Goal: Transaction & Acquisition: Purchase product/service

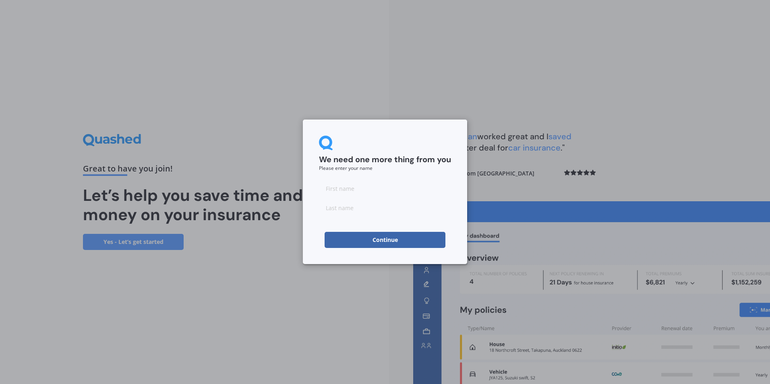
click at [349, 191] on input at bounding box center [385, 188] width 132 height 16
type input "[PERSON_NAME]"
type input "Winter"
type input "B"
type input "[PERSON_NAME]"
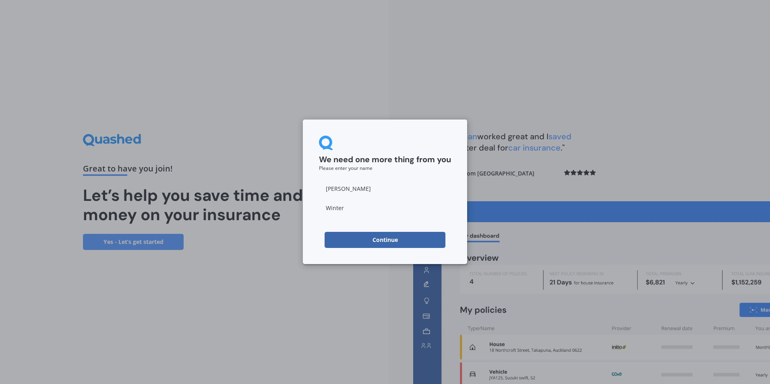
click at [359, 241] on button "Continue" at bounding box center [384, 240] width 121 height 16
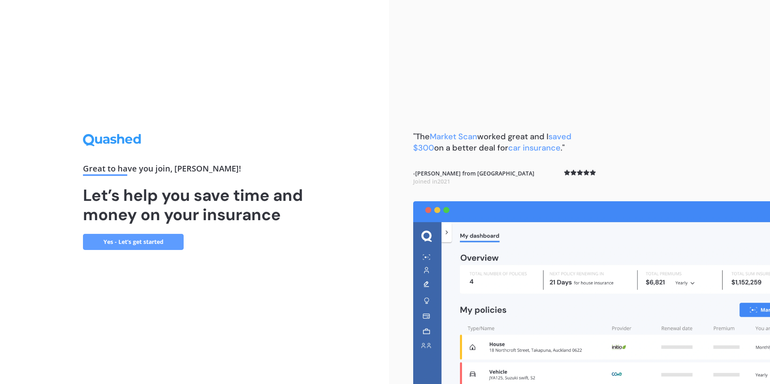
click at [142, 243] on link "Yes - Let’s get started" at bounding box center [133, 242] width 101 height 16
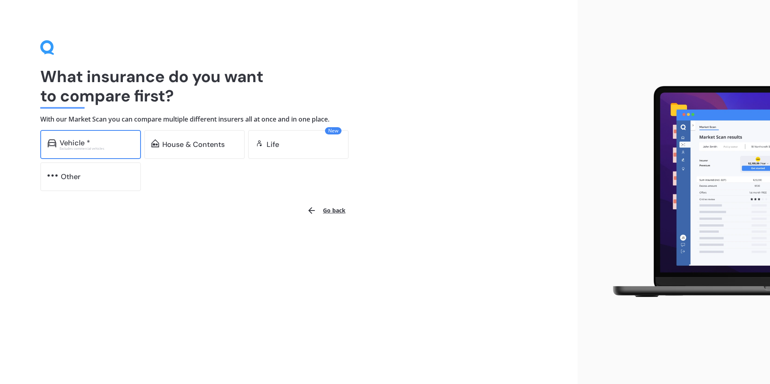
click at [103, 145] on div "Vehicle *" at bounding box center [97, 143] width 74 height 8
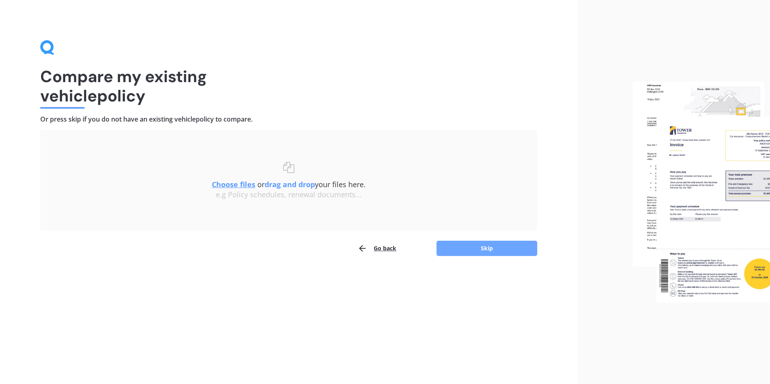
click at [466, 247] on button "Skip" at bounding box center [486, 248] width 101 height 15
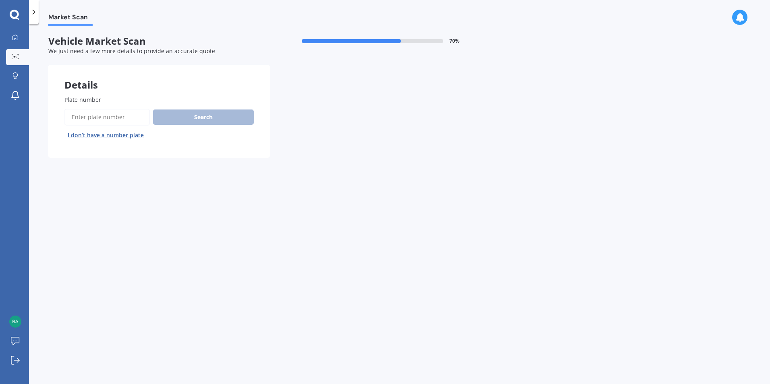
click at [117, 120] on input "Plate number" at bounding box center [106, 117] width 85 height 17
type input "GQY135"
click at [213, 118] on button "Search" at bounding box center [203, 116] width 101 height 15
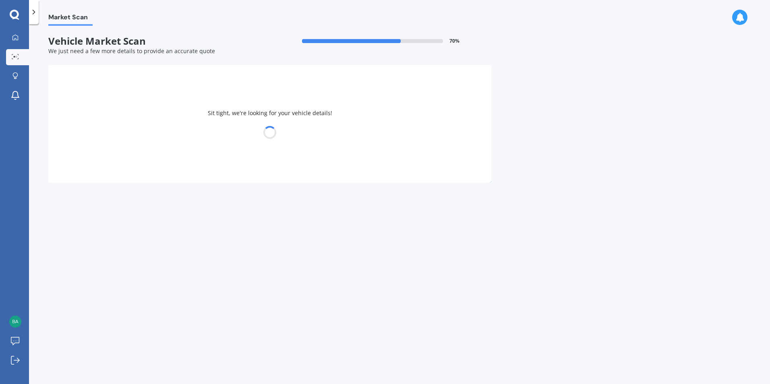
select select "MAZDA"
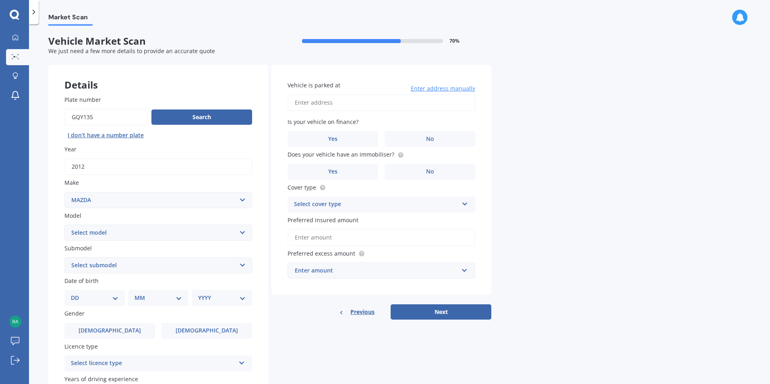
click at [239, 233] on select "Select model 121 2 3 323 323 / Familia 6 626 929 Atenza Autozam Axela AZ3 B2000…" at bounding box center [158, 233] width 188 height 16
select select "BT50"
click at [64, 225] on select "Select model 121 2 3 323 323 / Familia 6 626 929 Atenza Autozam Axela AZ3 B2000…" at bounding box center [158, 233] width 188 height 16
click at [141, 269] on select "Select submodel GLX turbo diesel 4WD GSX turbo diesel LTD D/C W/S 3.0DT Turbo D…" at bounding box center [158, 265] width 188 height 16
click at [261, 301] on div "Plate number Search I don’t have a number plate Year [DATE] Make Select make AC…" at bounding box center [158, 266] width 220 height 374
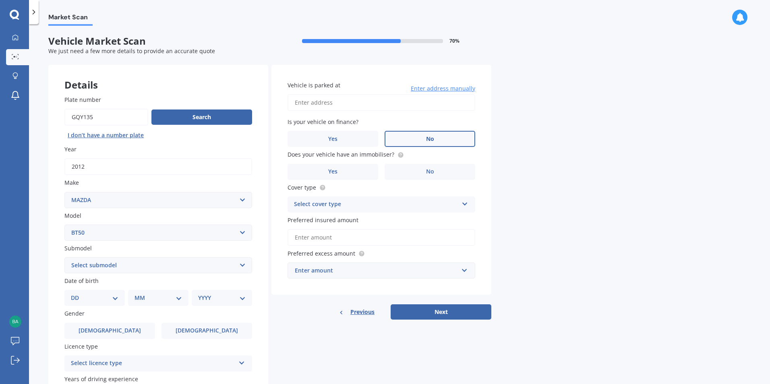
click at [428, 138] on span "No" at bounding box center [430, 139] width 8 height 7
click at [0, 0] on input "No" at bounding box center [0, 0] width 0 height 0
click at [318, 208] on div "Select cover type" at bounding box center [376, 205] width 164 height 10
click at [317, 221] on span "Comprehensive" at bounding box center [315, 220] width 43 height 8
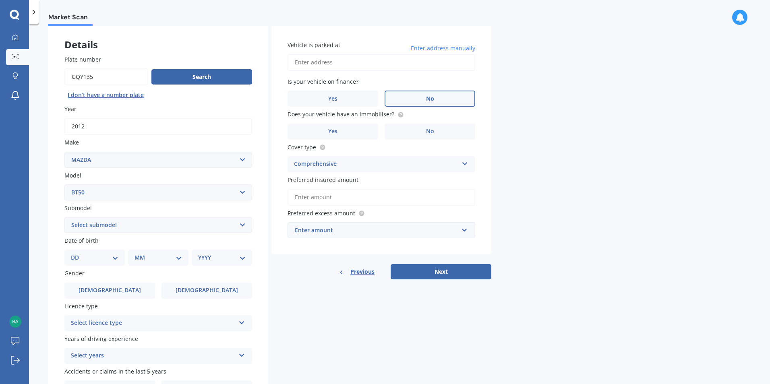
scroll to position [90, 0]
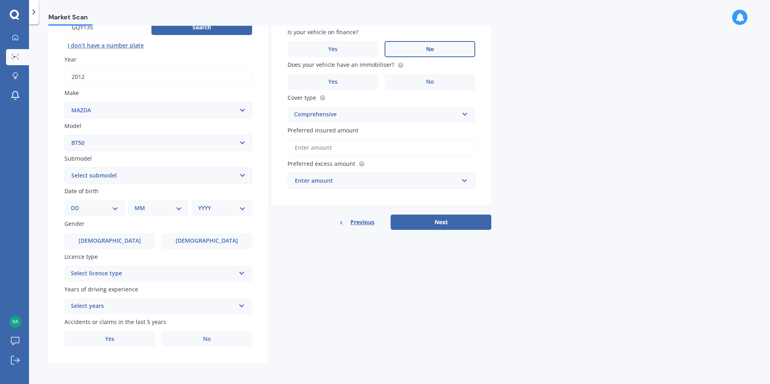
click at [239, 274] on icon at bounding box center [241, 272] width 7 height 6
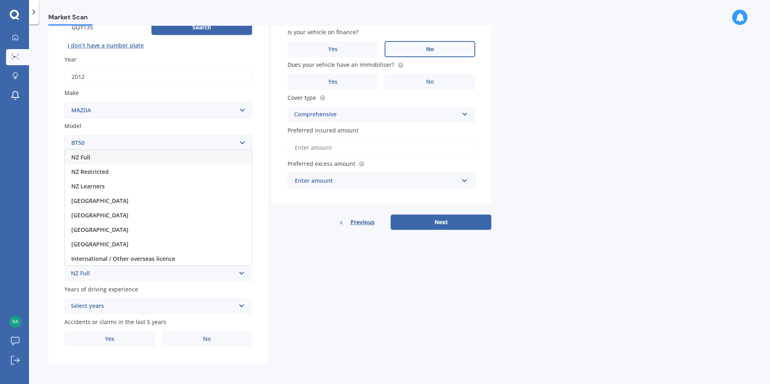
click at [81, 157] on span "NZ Full" at bounding box center [80, 157] width 19 height 8
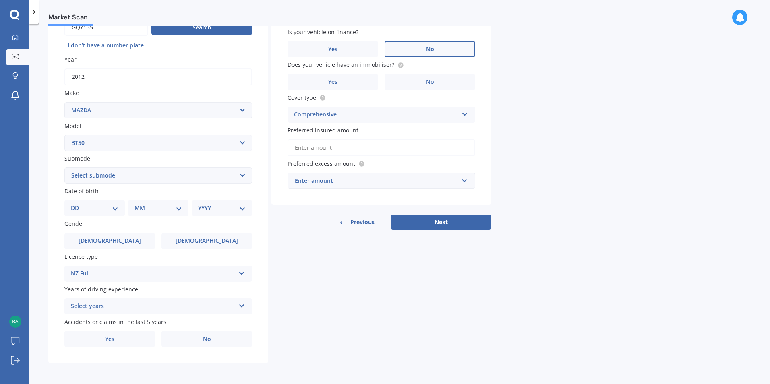
click at [111, 305] on div "Select years" at bounding box center [153, 306] width 164 height 10
click at [110, 231] on span "5 or more years" at bounding box center [92, 233] width 43 height 8
click at [171, 180] on select "Select submodel GLX turbo diesel 4WD GSX turbo diesel LTD D/C W/S 3.0DT Turbo D…" at bounding box center [158, 175] width 188 height 16
click at [203, 178] on select "Select submodel GLX turbo diesel 4WD GSX turbo diesel LTD D/C W/S 3.0DT Turbo D…" at bounding box center [158, 175] width 188 height 16
click at [64, 167] on select "Select submodel GLX turbo diesel 4WD GSX turbo diesel LTD D/C W/S 3.0DT Turbo D…" at bounding box center [158, 175] width 188 height 16
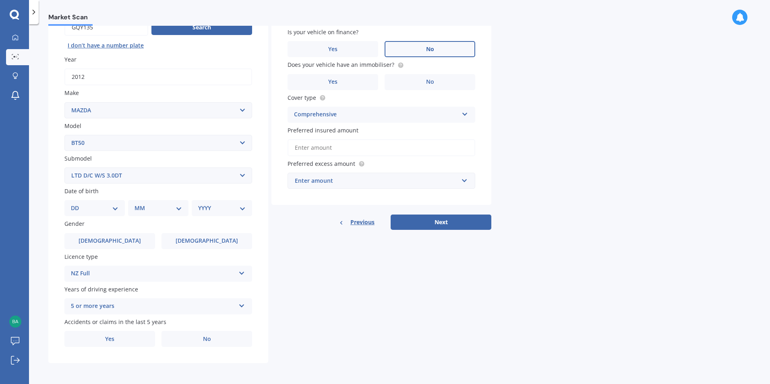
click at [95, 175] on select "Select submodel GLX turbo diesel 4WD GSX turbo diesel LTD D/C W/S 3.0DT Turbo D…" at bounding box center [158, 175] width 188 height 16
click at [64, 167] on select "Select submodel GLX turbo diesel 4WD GSX turbo diesel LTD D/C W/S 3.0DT Turbo D…" at bounding box center [158, 175] width 188 height 16
click at [134, 172] on select "Select submodel GLX turbo diesel 4WD GSX turbo diesel LTD D/C W/S 3.0DT Turbo D…" at bounding box center [158, 175] width 188 height 16
select select "LTD D/C W/S 3.0DT"
click at [64, 167] on select "Select submodel GLX turbo diesel 4WD GSX turbo diesel LTD D/C W/S 3.0DT Turbo D…" at bounding box center [158, 175] width 188 height 16
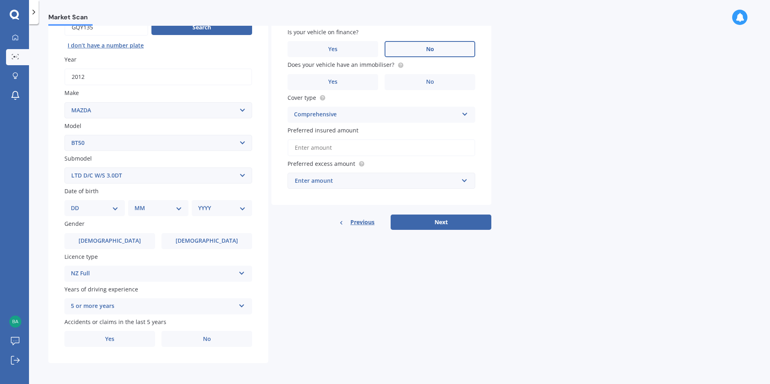
click at [117, 210] on select "DD 01 02 03 04 05 06 07 08 09 10 11 12 13 14 15 16 17 18 19 20 21 22 23 24 25 2…" at bounding box center [94, 208] width 47 height 9
select select "11"
click at [77, 204] on select "DD 01 02 03 04 05 06 07 08 09 10 11 12 13 14 15 16 17 18 19 20 21 22 23 24 25 2…" at bounding box center [94, 208] width 47 height 9
click at [173, 208] on select "MM 01 02 03 04 05 06 07 08 09 10 11 12" at bounding box center [160, 208] width 44 height 9
select select "08"
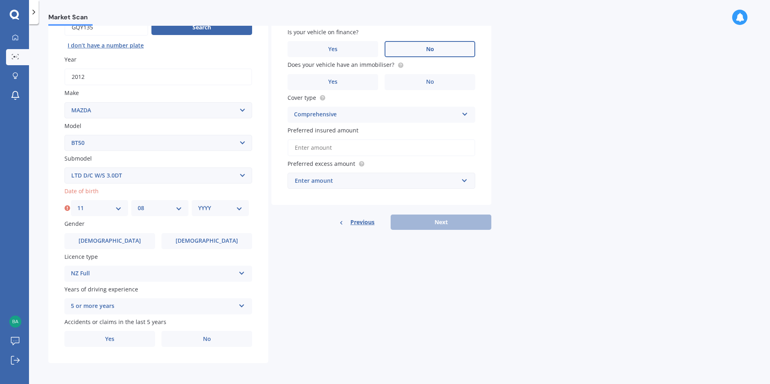
click at [138, 204] on select "MM 01 02 03 04 05 06 07 08 09 10 11 12" at bounding box center [160, 208] width 44 height 9
click at [239, 209] on select "YYYY 2025 2024 2023 2022 2021 2020 2019 2018 2017 2016 2015 2014 2013 2012 2011…" at bounding box center [220, 208] width 44 height 9
select select "1969"
click at [198, 204] on select "YYYY 2025 2024 2023 2022 2021 2020 2019 2018 2017 2016 2015 2014 2013 2012 2011…" at bounding box center [220, 208] width 44 height 9
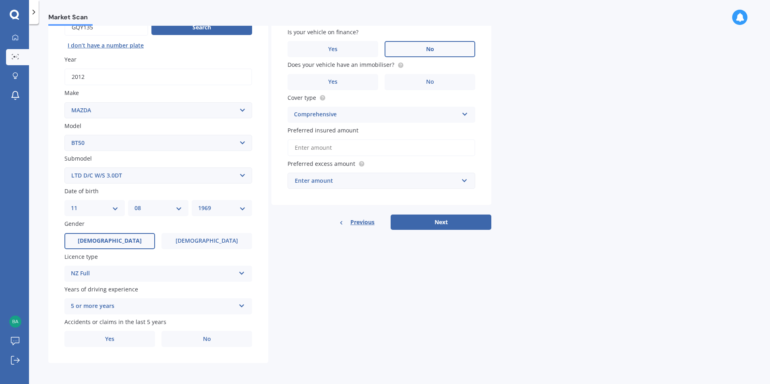
click at [112, 241] on span "[DEMOGRAPHIC_DATA]" at bounding box center [110, 240] width 64 height 7
click at [0, 0] on input "[DEMOGRAPHIC_DATA]" at bounding box center [0, 0] width 0 height 0
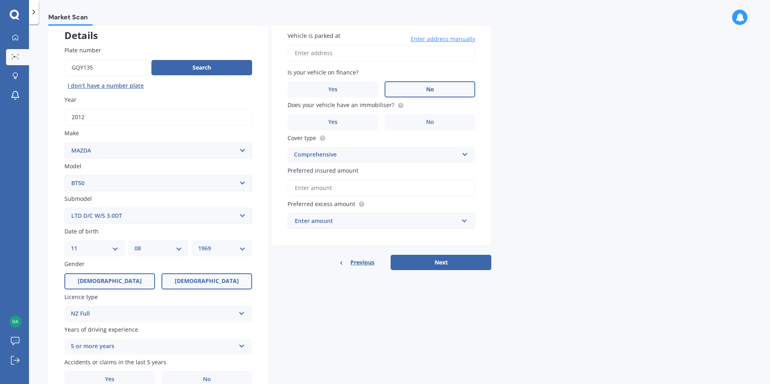
scroll to position [0, 0]
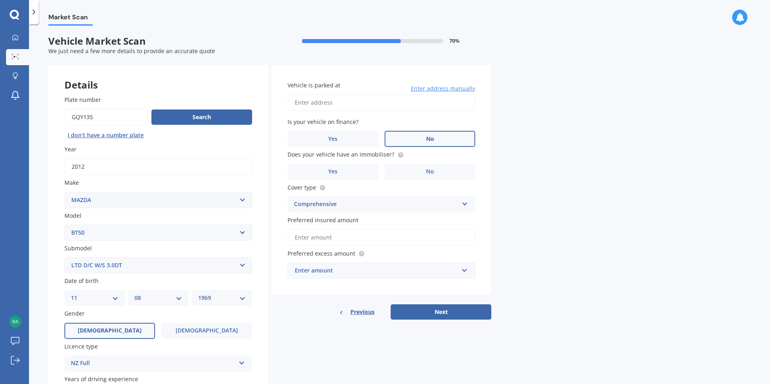
click at [185, 231] on select "Select model 121 2 3 323 323 / Familia 6 626 929 Atenza Autozam Axela AZ3 B2000…" at bounding box center [158, 233] width 188 height 16
click at [64, 225] on select "Select model 121 2 3 323 323 / Familia 6 626 929 Atenza Autozam Axela AZ3 B2000…" at bounding box center [158, 233] width 188 height 16
click at [126, 262] on select "Select submodel GLX turbo diesel 4WD GSX turbo diesel LTD D/C W/S 3.0DT Turbo D…" at bounding box center [158, 265] width 188 height 16
click at [466, 272] on input "text" at bounding box center [378, 270] width 180 height 15
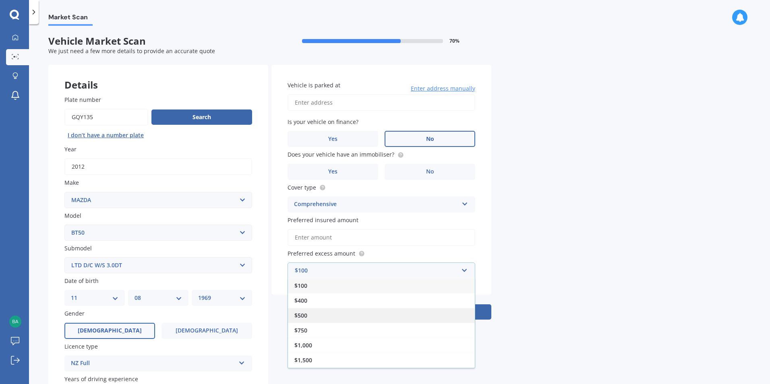
click at [303, 317] on span "$500" at bounding box center [300, 316] width 13 height 8
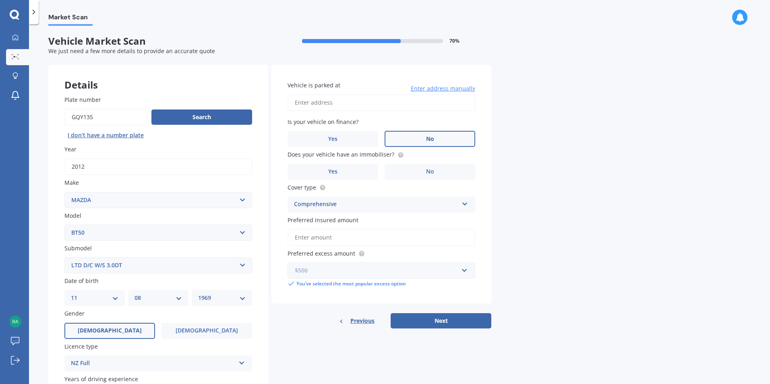
scroll to position [90, 0]
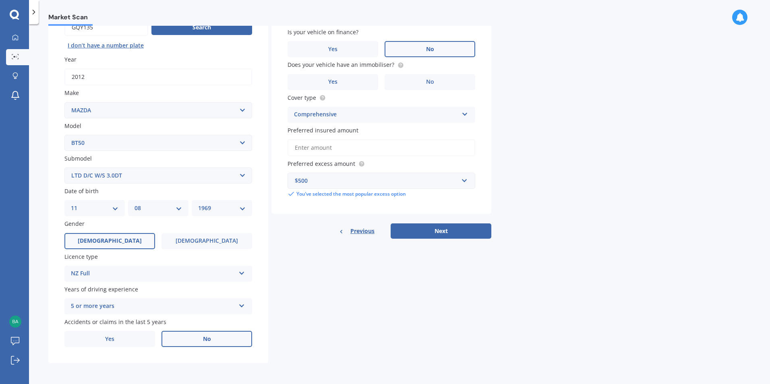
click at [198, 338] on label "No" at bounding box center [206, 339] width 91 height 16
click at [0, 0] on input "No" at bounding box center [0, 0] width 0 height 0
click at [417, 232] on button "Next" at bounding box center [440, 230] width 101 height 15
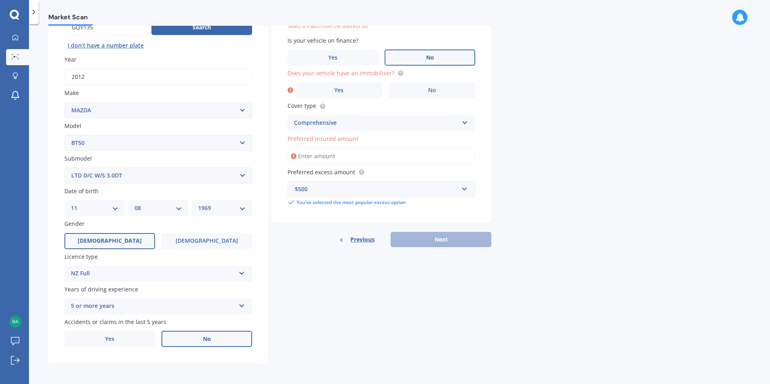
scroll to position [55, 0]
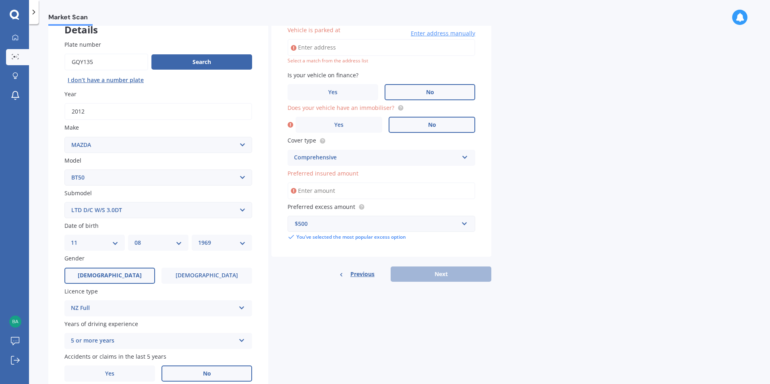
click at [425, 126] on label "No" at bounding box center [431, 125] width 87 height 16
click at [0, 0] on input "No" at bounding box center [0, 0] width 0 height 0
click at [341, 193] on input "Preferred insured amount" at bounding box center [381, 190] width 188 height 17
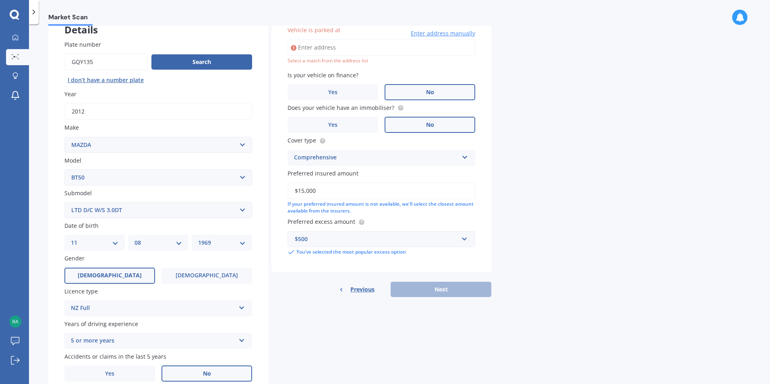
type input "$15,000"
click at [340, 235] on div "$500" at bounding box center [376, 239] width 163 height 9
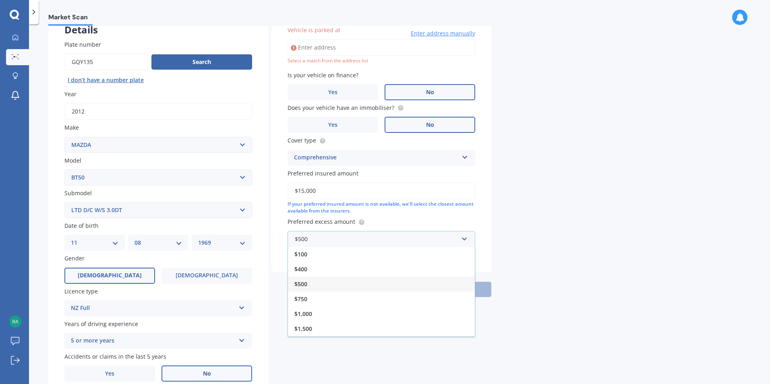
click at [306, 285] on span "$500" at bounding box center [300, 284] width 13 height 8
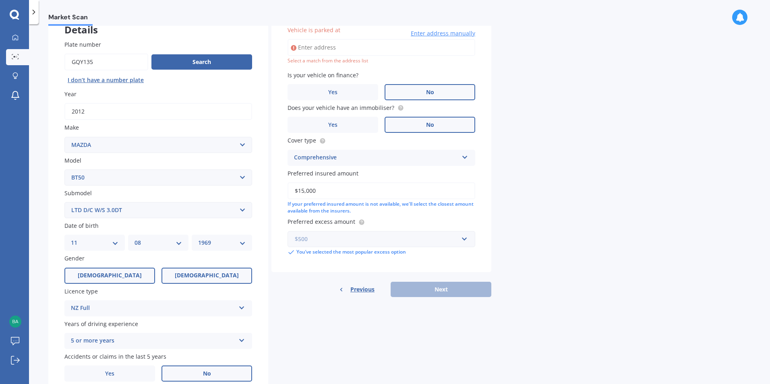
scroll to position [90, 0]
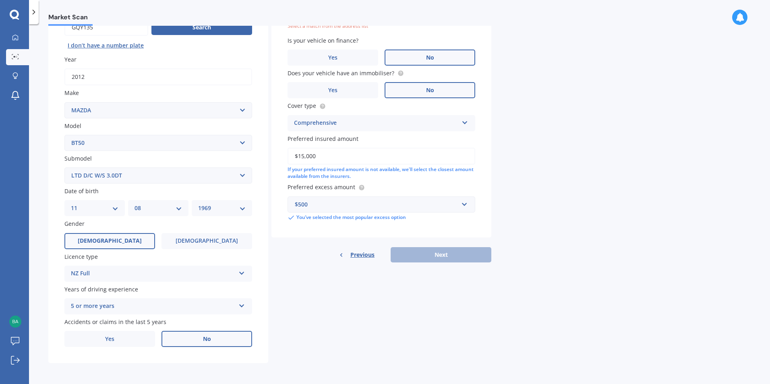
click at [323, 159] on input "$15,000" at bounding box center [381, 156] width 188 height 17
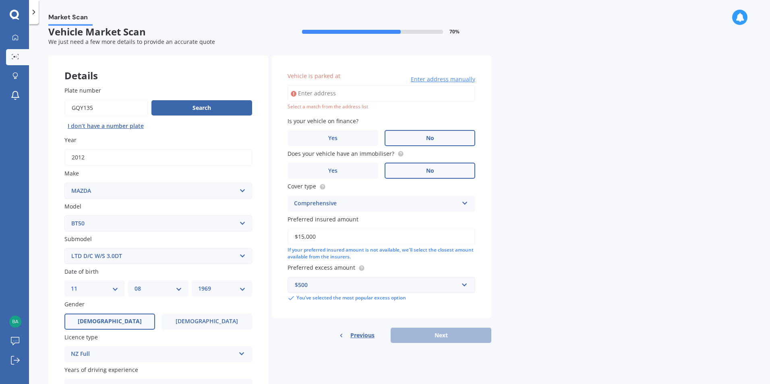
scroll to position [0, 0]
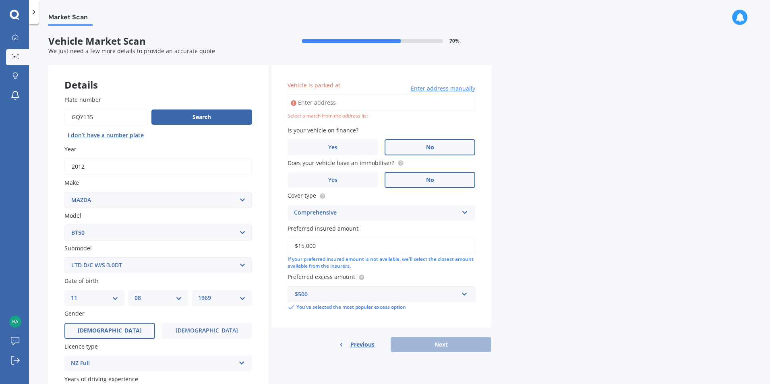
click at [340, 105] on input "Vehicle is parked at" at bounding box center [381, 102] width 188 height 17
click at [342, 215] on div "Comprehensive" at bounding box center [376, 213] width 164 height 10
click at [336, 232] on span "Comprehensive" at bounding box center [315, 229] width 43 height 8
drag, startPoint x: 408, startPoint y: 105, endPoint x: 415, endPoint y: 104, distance: 6.9
click at [409, 105] on input "[STREET_ADDRESS]" at bounding box center [381, 102] width 188 height 17
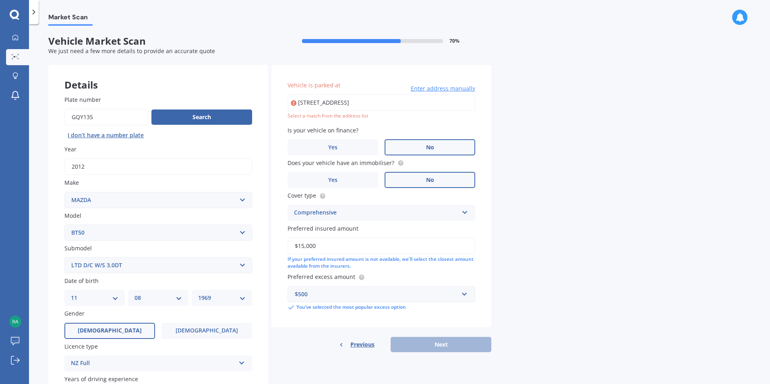
drag, startPoint x: 408, startPoint y: 103, endPoint x: 245, endPoint y: 101, distance: 163.8
click at [245, 101] on div "Details Plate number Search I don’t have a number plate Year [DATE] Make Select…" at bounding box center [269, 259] width 443 height 388
type input "[STREET_ADDRESS]"
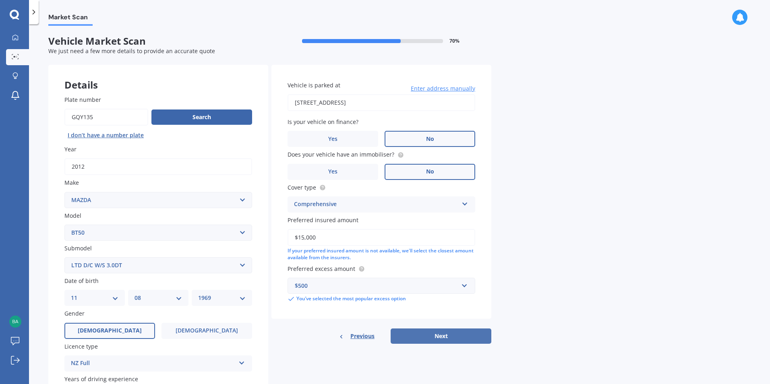
click at [439, 335] on button "Next" at bounding box center [440, 335] width 101 height 15
select select "11"
select select "08"
select select "1969"
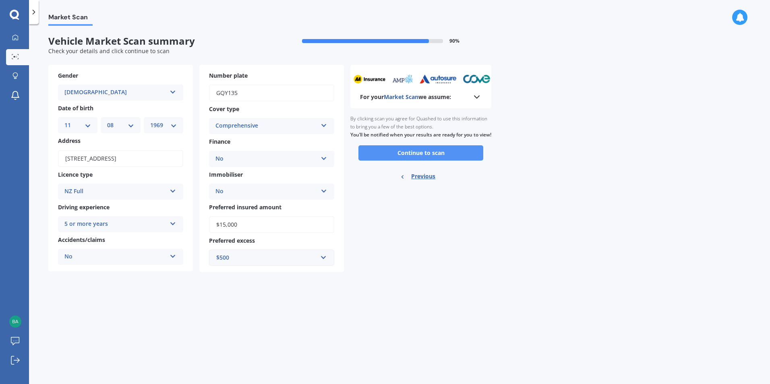
click at [410, 161] on button "Continue to scan" at bounding box center [420, 152] width 125 height 15
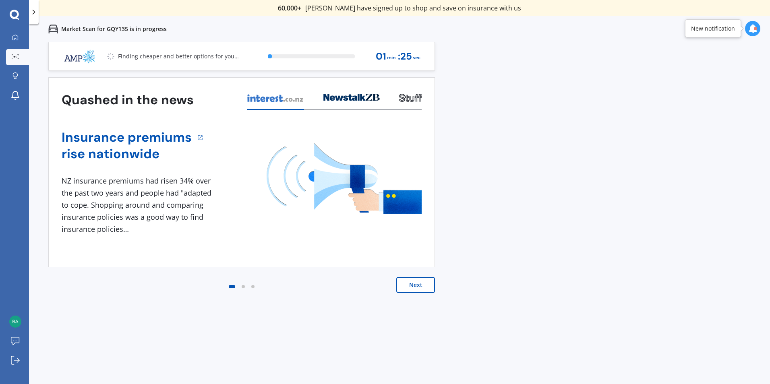
click at [421, 280] on button "Next" at bounding box center [415, 285] width 39 height 16
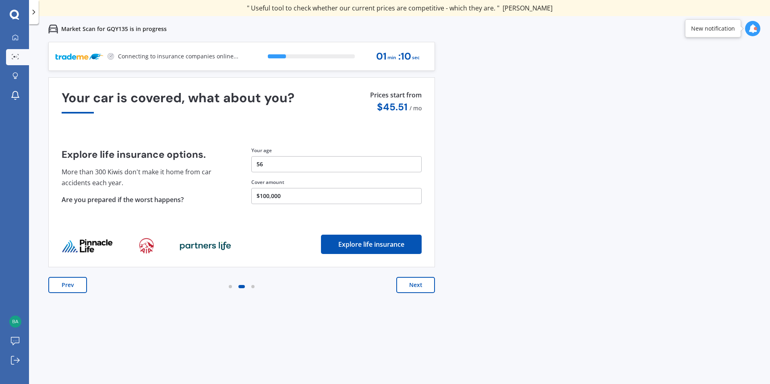
click at [421, 288] on button "Next" at bounding box center [415, 285] width 39 height 16
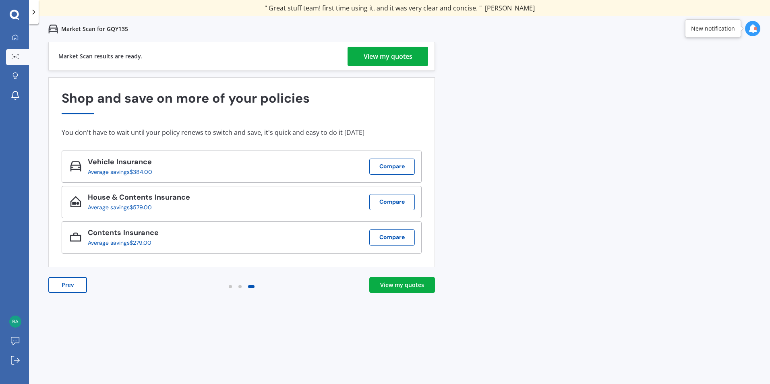
click at [391, 58] on div "View my quotes" at bounding box center [387, 56] width 49 height 19
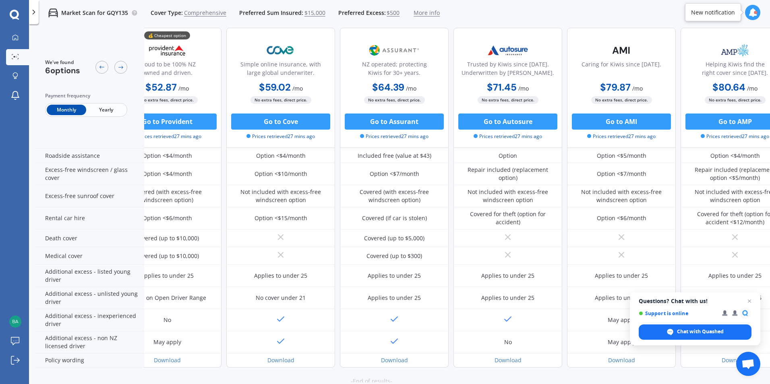
scroll to position [282, 55]
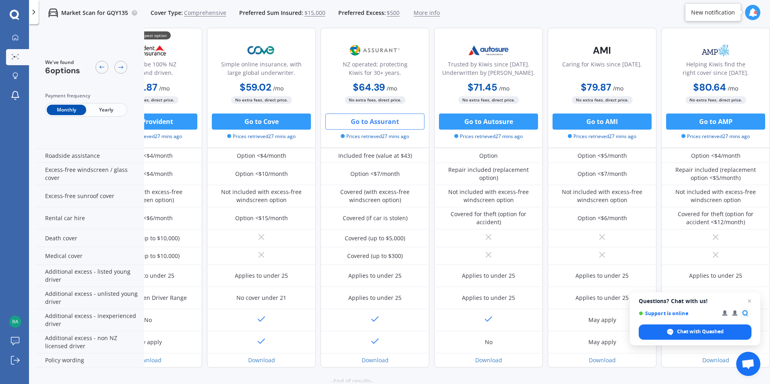
click at [344, 126] on button "Go to Assurant" at bounding box center [374, 121] width 99 height 16
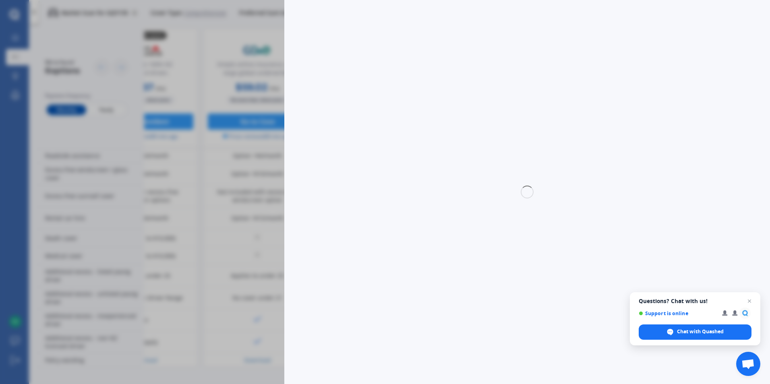
select select "Monthly"
select select "full"
select select "0"
select select "Hawkes Bay"
select select "MAZDA"
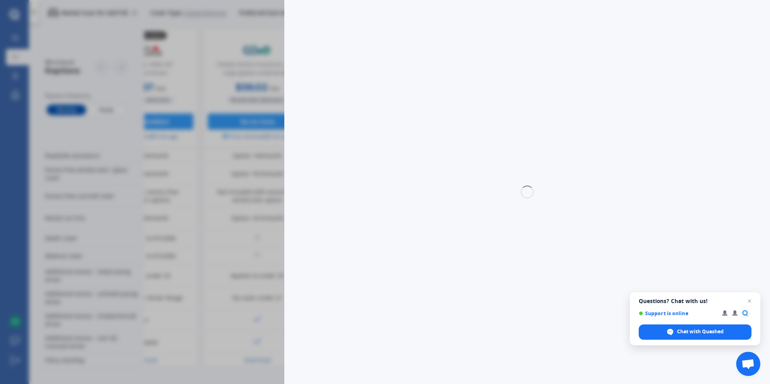
select select "BT50"
select select "LTD D/C W/S 3.0DT"
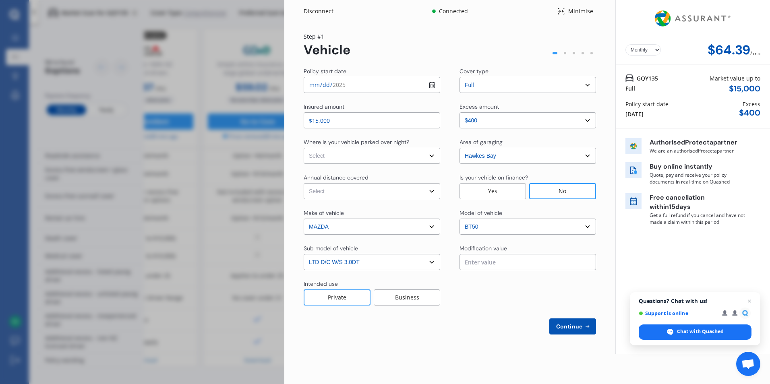
click at [429, 157] on select "Select In a garage On own property On street or road" at bounding box center [371, 156] width 136 height 16
select select "On own property"
click at [303, 148] on select "Select In a garage On own property On street or road" at bounding box center [371, 156] width 136 height 16
click at [432, 192] on select "Select Low (less than 15,000km per year) Average (15,000-30,000km per year) Hig…" at bounding box center [371, 191] width 136 height 16
select select "20000"
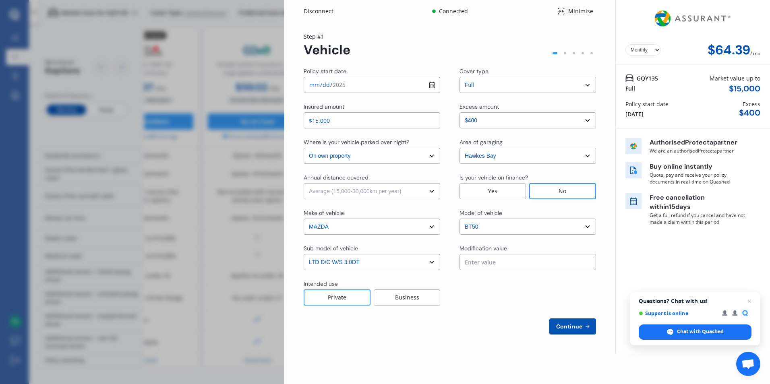
click at [303, 183] on select "Select Low (less than 15,000km per year) Average (15,000-30,000km per year) Hig…" at bounding box center [371, 191] width 136 height 16
click at [485, 264] on input "text" at bounding box center [527, 262] width 136 height 16
click at [433, 261] on select "Select sub-model GLX turbo diesel 4WD GSX turbo diesel LTD D/C W/S 3.0DT Turbo …" at bounding box center [371, 262] width 136 height 16
click at [303, 254] on select "Select sub-model GLX turbo diesel 4WD GSX turbo diesel LTD D/C W/S 3.0DT Turbo …" at bounding box center [371, 262] width 136 height 16
click at [571, 326] on span "Continue" at bounding box center [568, 326] width 29 height 6
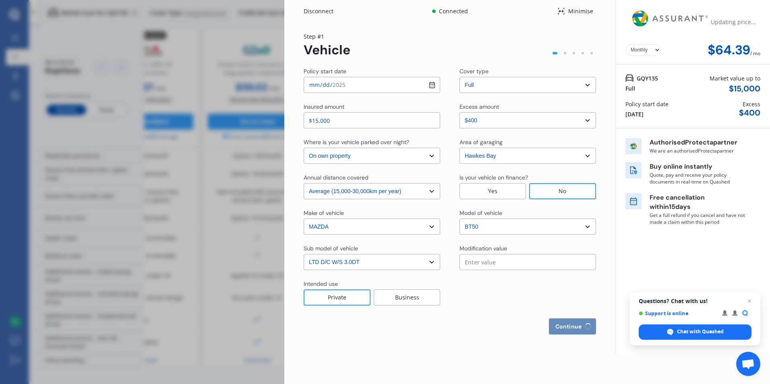
select select "Mr"
select select "11"
select select "08"
select select "1969"
select select "full"
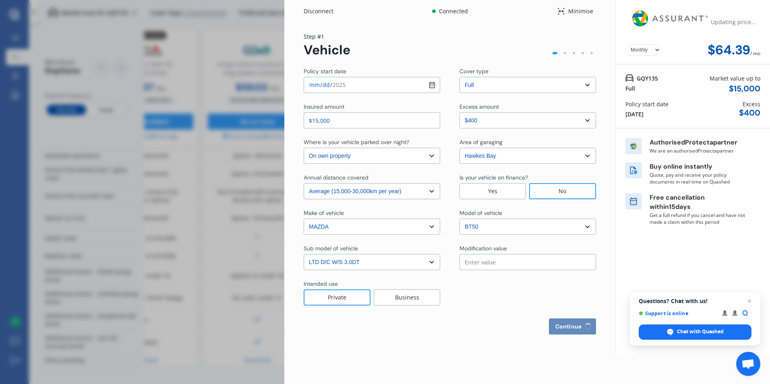
select select "more than 4 years"
select select "[GEOGRAPHIC_DATA]"
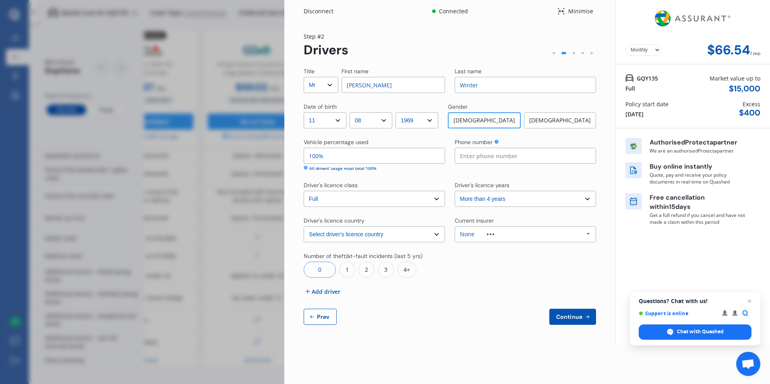
click at [321, 292] on span "Add driver" at bounding box center [326, 291] width 29 height 8
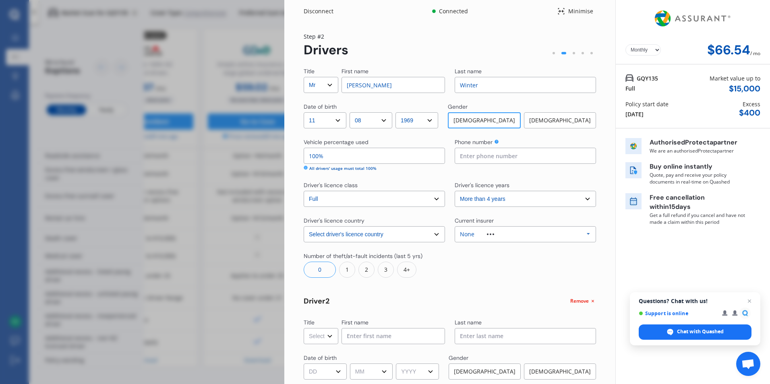
click at [327, 339] on select "Select Mr Mrs Miss Ms Dr" at bounding box center [320, 336] width 35 height 16
select select "Mrs"
click at [303, 328] on select "Select Mr Mrs Miss Ms Dr" at bounding box center [320, 336] width 35 height 16
click at [364, 337] on input at bounding box center [392, 336] width 103 height 16
type input "[PERSON_NAME]"
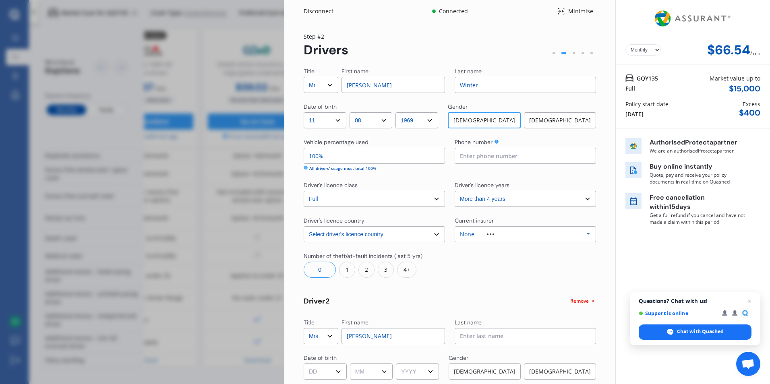
type input "Winter"
select select "23"
select select "01"
select select "1970"
type input "0272111119"
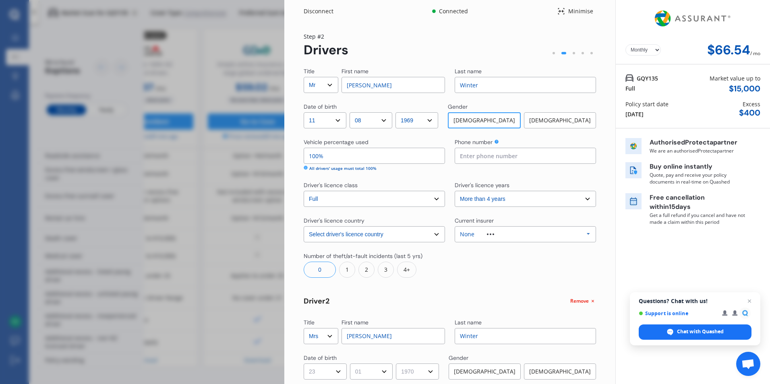
select select "[GEOGRAPHIC_DATA]"
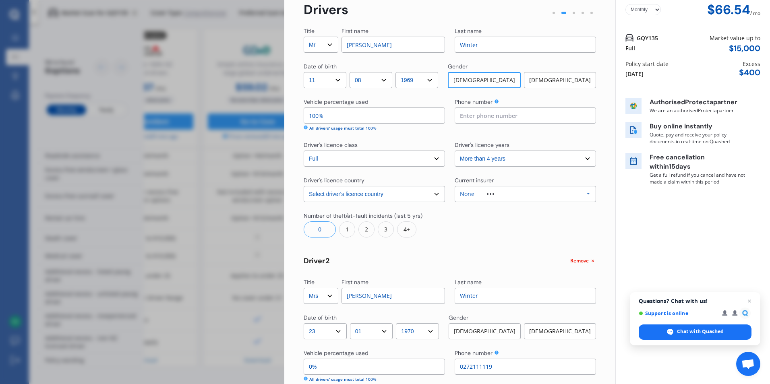
click at [580, 330] on div "[DEMOGRAPHIC_DATA]" at bounding box center [560, 331] width 72 height 16
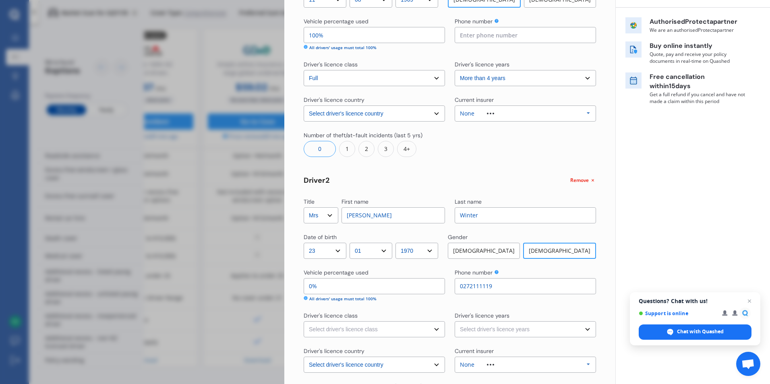
click at [332, 290] on input "0%" at bounding box center [373, 286] width 141 height 16
type input "99%"
type input "1%"
type input "90%"
type input "10%"
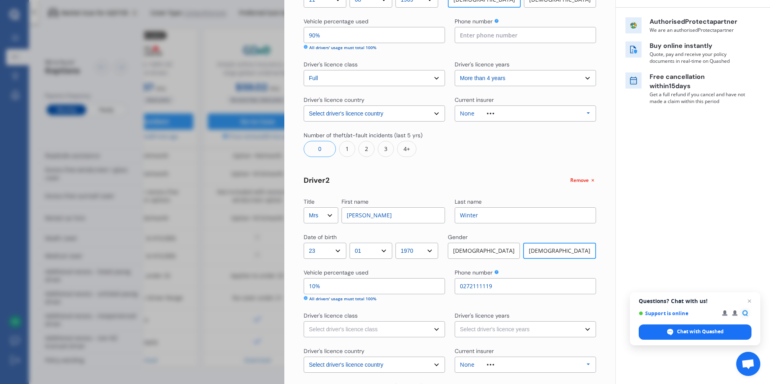
click at [327, 328] on select "Select driver's licence class None Learner Restricted Full" at bounding box center [373, 329] width 141 height 16
select select "full"
click at [303, 321] on select "Select driver's licence class None Learner Restricted Full" at bounding box center [373, 329] width 141 height 16
click at [493, 330] on select "Select driver's licence years Less than 1 year 1-2 years 2-4 years More than 4 …" at bounding box center [524, 329] width 141 height 16
select select "more than 4 years"
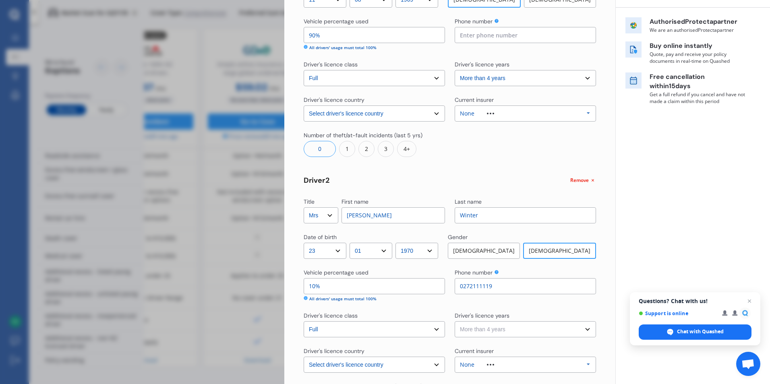
click at [454, 321] on select "Select driver's licence years Less than 1 year 1-2 years 2-4 years More than 4 …" at bounding box center [524, 329] width 141 height 16
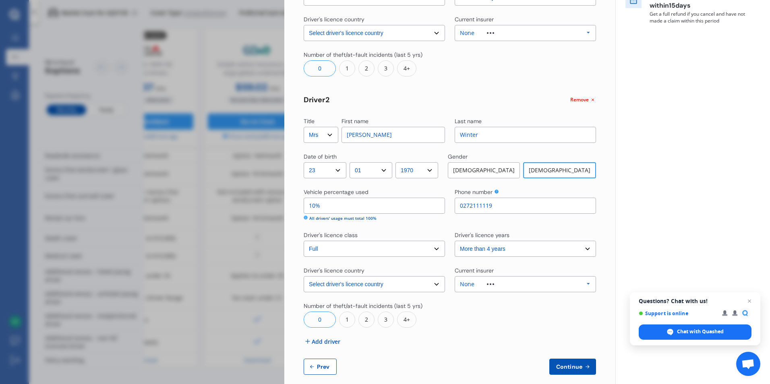
click at [585, 284] on icon at bounding box center [588, 283] width 12 height 15
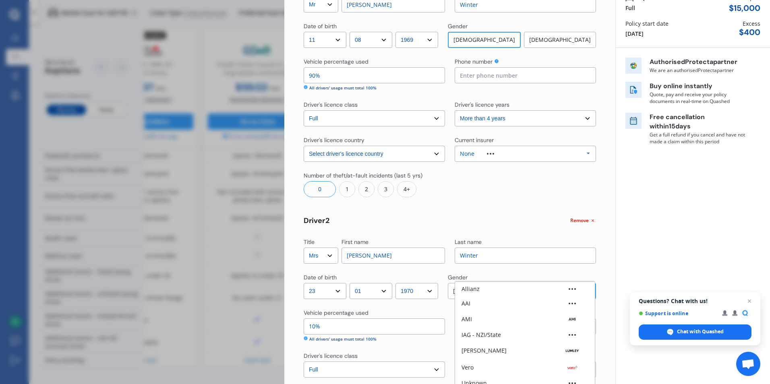
scroll to position [40, 0]
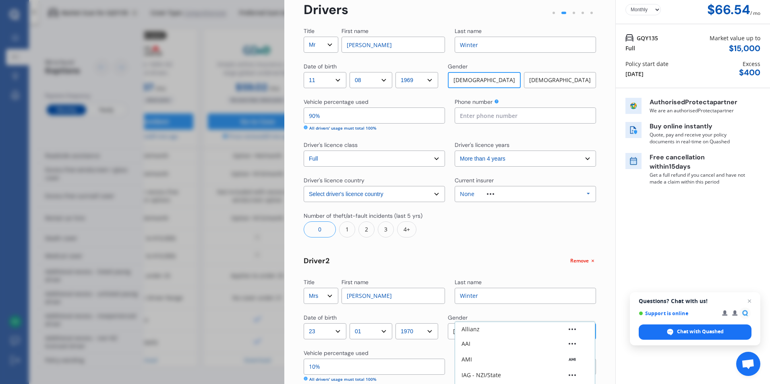
click at [526, 243] on div "Title Select Mr Mrs Miss Ms Dr First name [PERSON_NAME] Last name Winter Date o…" at bounding box center [449, 281] width 292 height 509
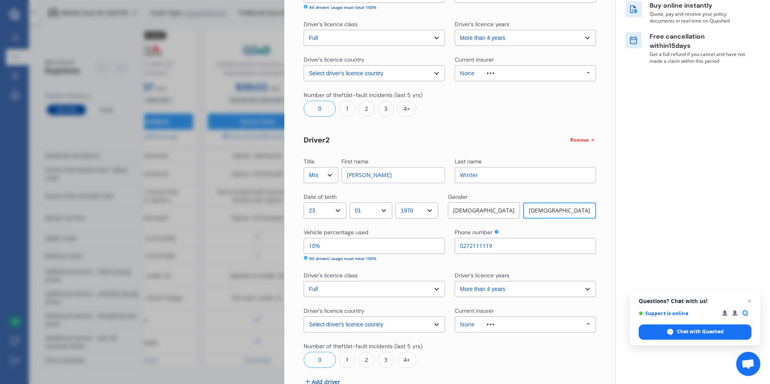
scroll to position [201, 0]
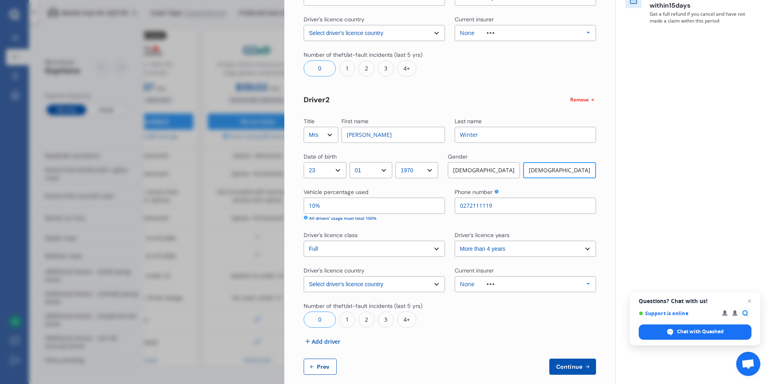
click at [346, 320] on div "1" at bounding box center [347, 320] width 16 height 16
click at [495, 320] on div "1" at bounding box center [498, 320] width 16 height 16
click at [561, 367] on span "Continue" at bounding box center [568, 366] width 29 height 6
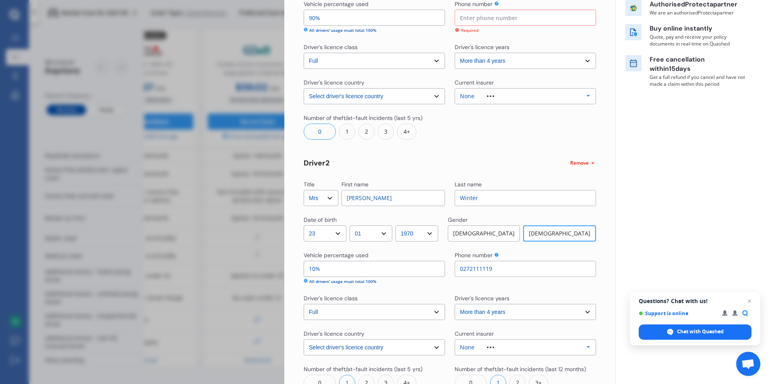
scroll to position [211, 0]
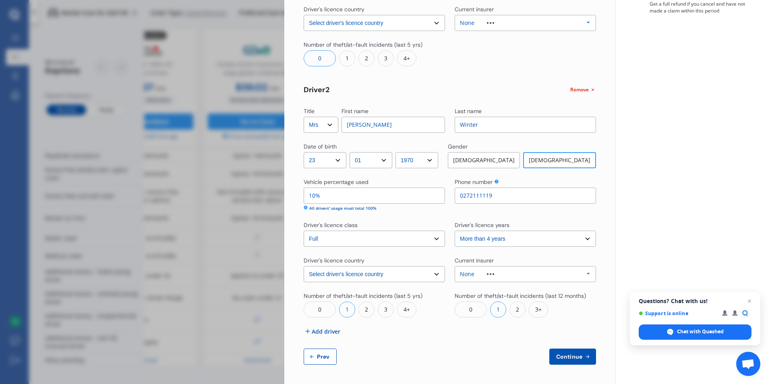
click at [564, 357] on span "Continue" at bounding box center [568, 356] width 29 height 6
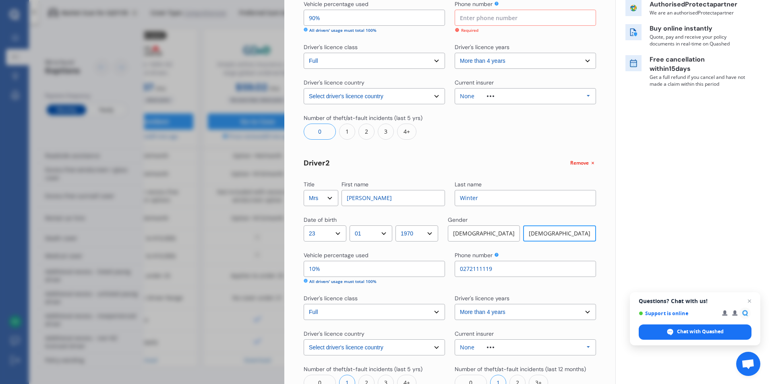
click at [313, 131] on div "0" at bounding box center [319, 132] width 32 height 16
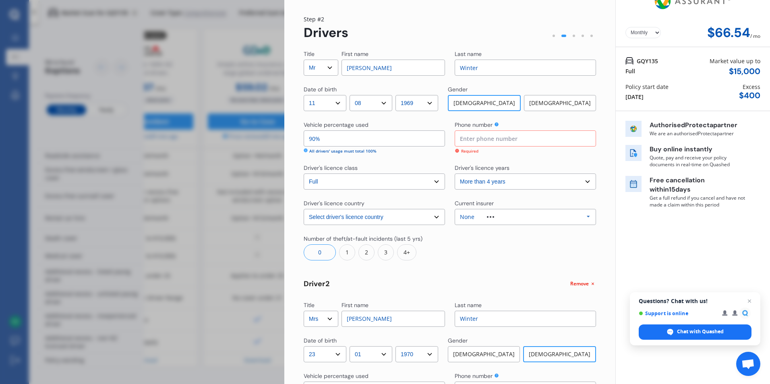
click at [491, 140] on input at bounding box center [524, 138] width 141 height 16
type input "0273174942"
select select "23"
select select "01"
select select "1970"
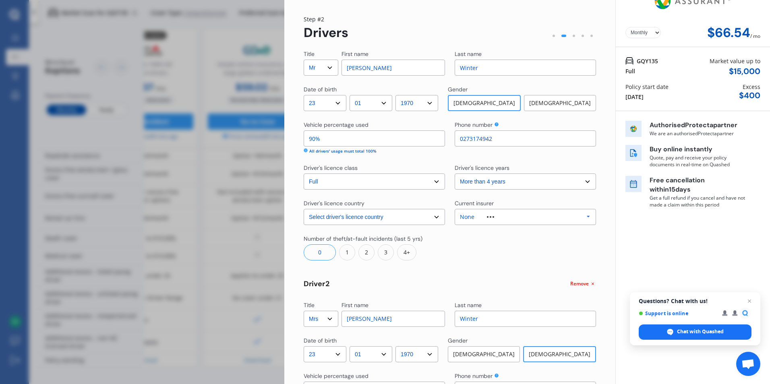
scroll to position [211, 0]
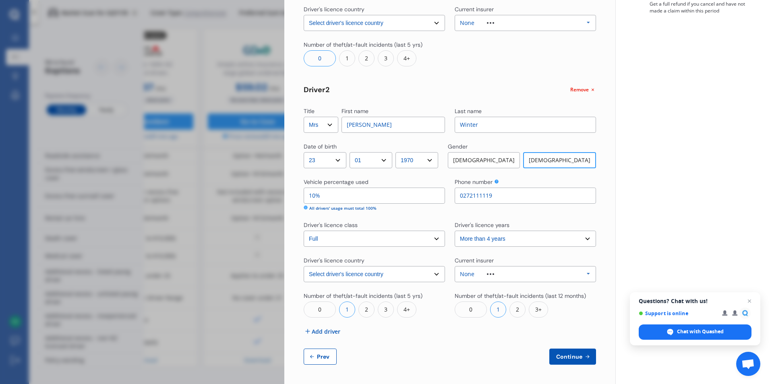
click at [555, 353] on span "Continue" at bounding box center [568, 356] width 29 height 6
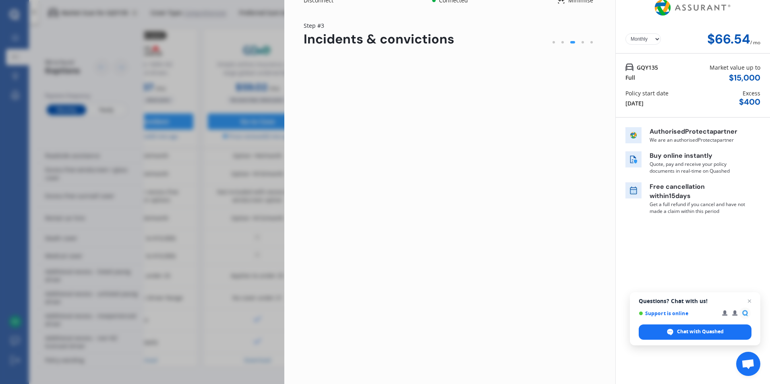
scroll to position [0, 0]
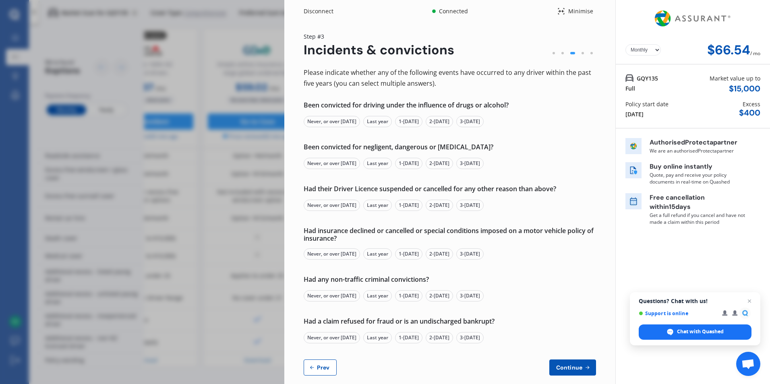
click at [349, 120] on div "Never, or over [DATE]" at bounding box center [331, 121] width 56 height 11
click at [347, 162] on div "Never, or over [DATE]" at bounding box center [331, 163] width 56 height 11
click at [338, 205] on div "Never, or over [DATE]" at bounding box center [331, 205] width 56 height 11
click at [331, 252] on div "Never, or over [DATE]" at bounding box center [331, 253] width 56 height 11
click at [336, 297] on div "Never, or over [DATE]" at bounding box center [331, 295] width 56 height 11
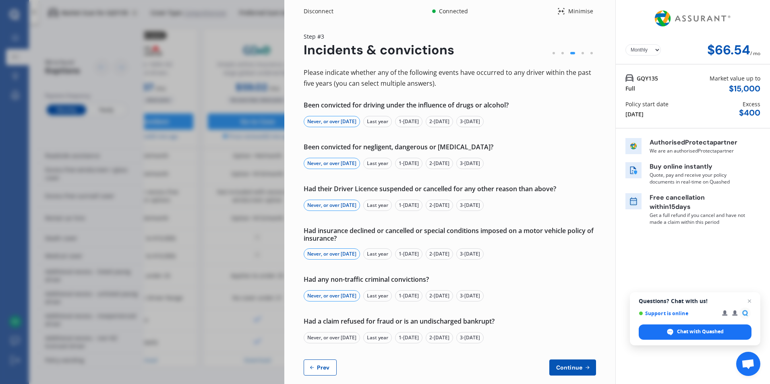
click at [328, 340] on div "Never, or over [DATE]" at bounding box center [331, 337] width 56 height 11
click at [566, 365] on span "Continue" at bounding box center [568, 367] width 29 height 6
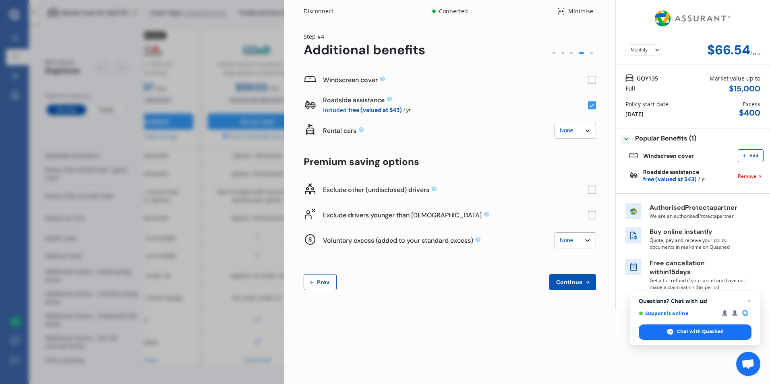
click at [592, 81] on rect at bounding box center [592, 80] width 8 height 8
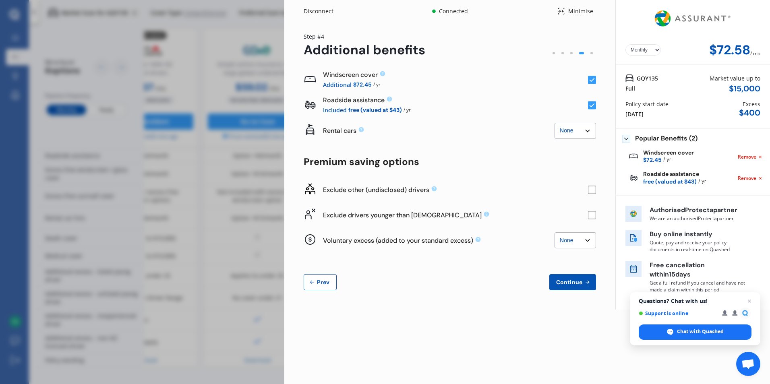
click at [591, 217] on rect at bounding box center [592, 215] width 8 height 8
click at [585, 241] on select "None $500 $1,000" at bounding box center [574, 240] width 41 height 16
select select "500.00"
click at [554, 232] on select "None $500 $1,000" at bounding box center [574, 240] width 41 height 16
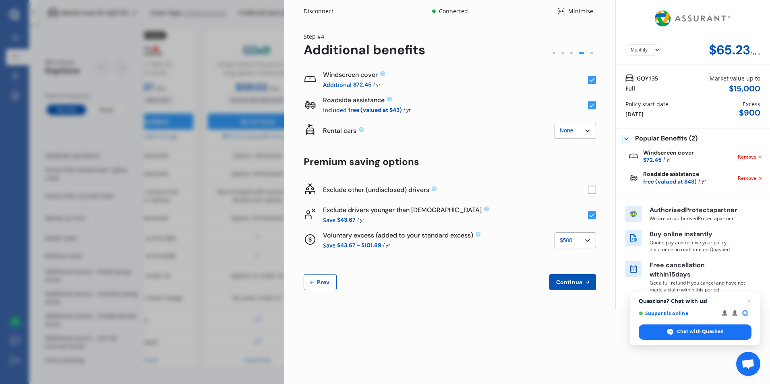
click at [587, 132] on select "None $2,500 $5,000" at bounding box center [574, 131] width 41 height 16
click at [554, 123] on select "None $2,500 $5,000" at bounding box center [574, 131] width 41 height 16
click at [592, 108] on rect at bounding box center [592, 105] width 8 height 8
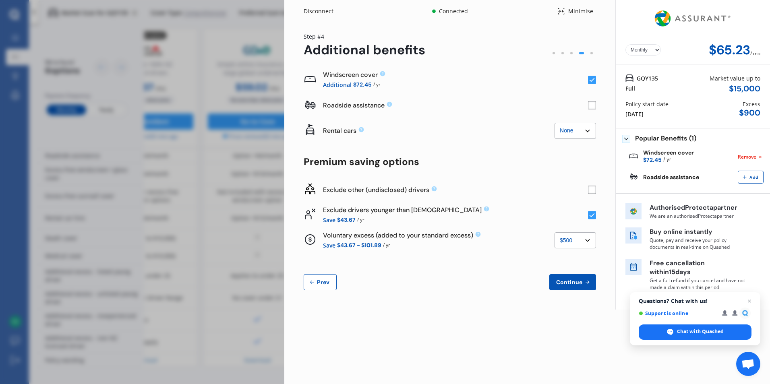
click at [567, 281] on span "Continue" at bounding box center [568, 282] width 29 height 6
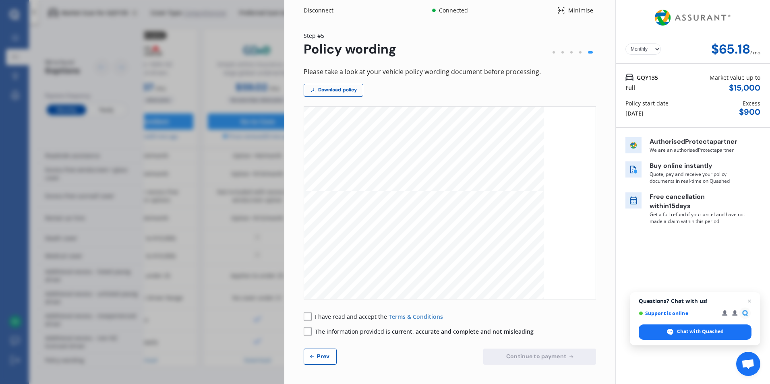
scroll to position [3381, 0]
click at [305, 318] on rect at bounding box center [307, 316] width 8 height 8
click at [309, 330] on rect at bounding box center [307, 331] width 8 height 8
click at [330, 88] on link "Download policy" at bounding box center [333, 90] width 60 height 13
click at [541, 355] on span "Continue to payment" at bounding box center [535, 356] width 63 height 6
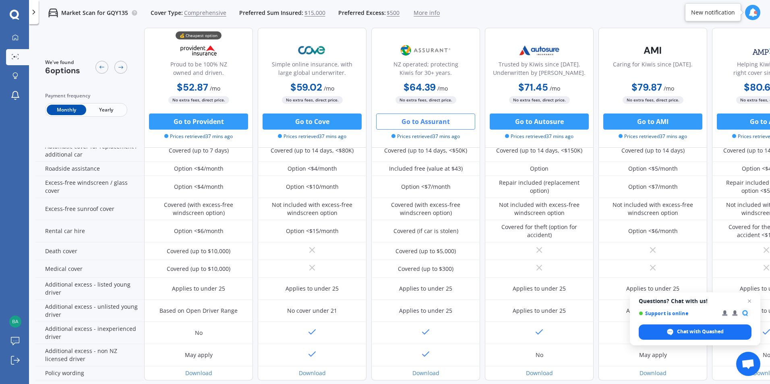
scroll to position [148, 0]
